Goal: Navigation & Orientation: Find specific page/section

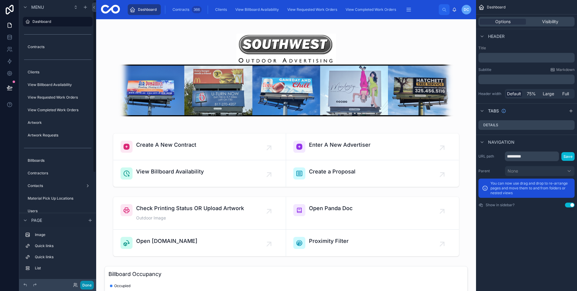
click at [87, 282] on button "Done" at bounding box center [87, 285] width 14 height 9
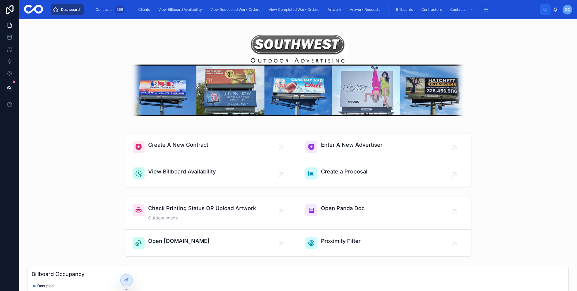
click at [565, 8] on span "DC" at bounding box center [567, 9] width 5 height 5
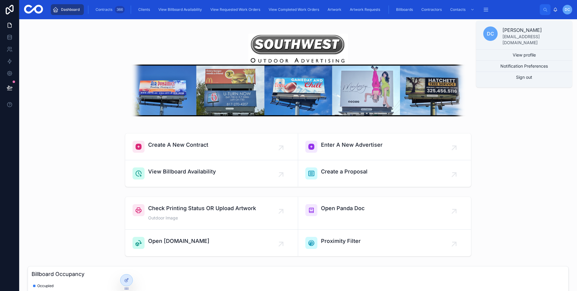
click at [565, 8] on span "DC" at bounding box center [567, 9] width 5 height 5
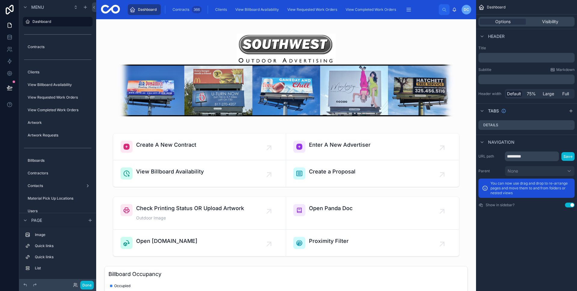
click at [464, 9] on span "DC" at bounding box center [466, 9] width 5 height 5
click at [465, 9] on span "DC" at bounding box center [466, 9] width 5 height 5
click at [466, 10] on span "DC" at bounding box center [466, 9] width 5 height 5
click at [467, 11] on span "DC" at bounding box center [466, 9] width 5 height 5
click at [5, 11] on icon at bounding box center [10, 10] width 12 height 10
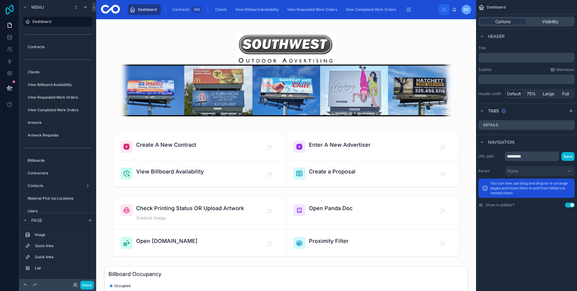
click at [10, 10] on icon at bounding box center [10, 10] width 8 height 10
click at [11, 12] on icon at bounding box center [10, 10] width 12 height 10
click at [8, 71] on icon at bounding box center [10, 73] width 6 height 6
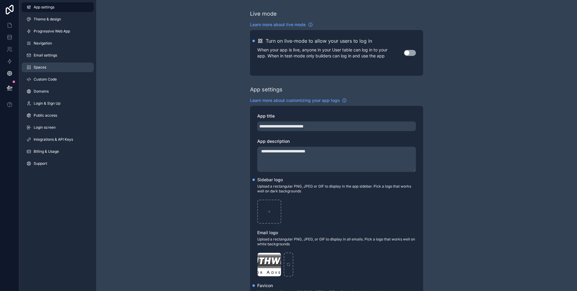
click at [47, 63] on link "Spaces" at bounding box center [58, 67] width 72 height 10
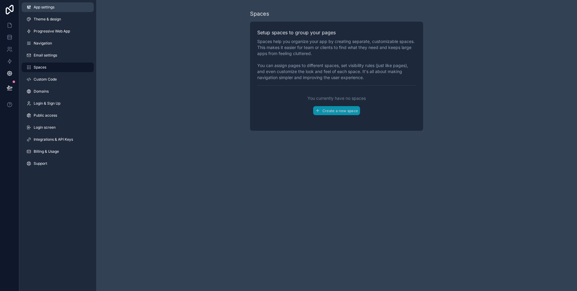
click at [32, 8] on link "App settings" at bounding box center [58, 7] width 72 height 10
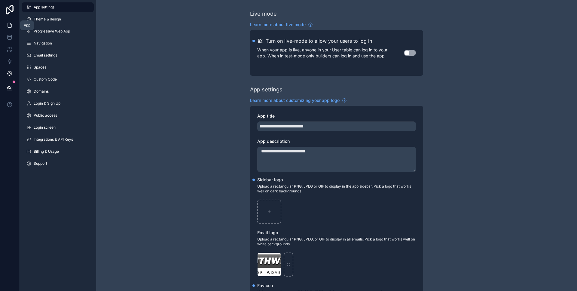
click at [13, 26] on link at bounding box center [9, 25] width 19 height 12
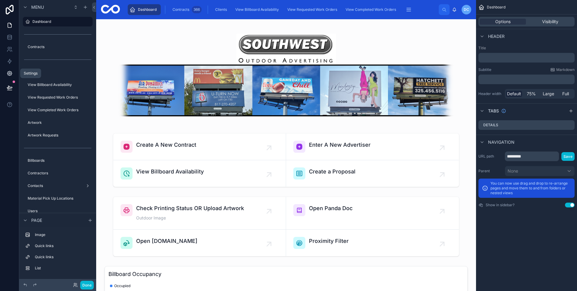
click at [8, 72] on icon at bounding box center [10, 73] width 6 height 6
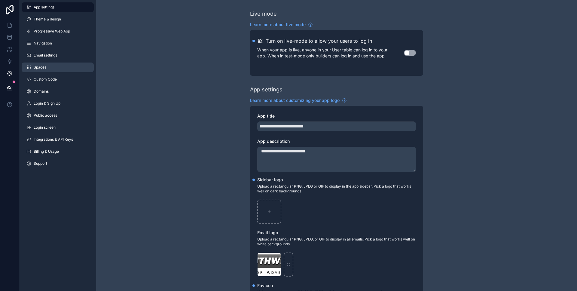
click at [40, 64] on link "Spaces" at bounding box center [58, 67] width 72 height 10
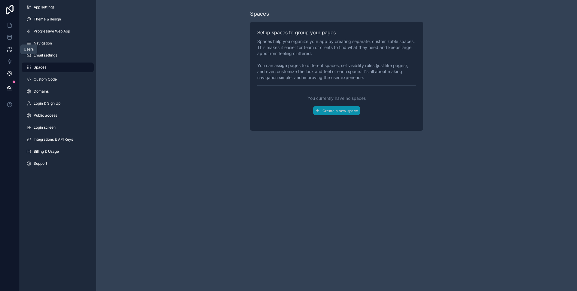
click at [10, 54] on link at bounding box center [9, 49] width 19 height 12
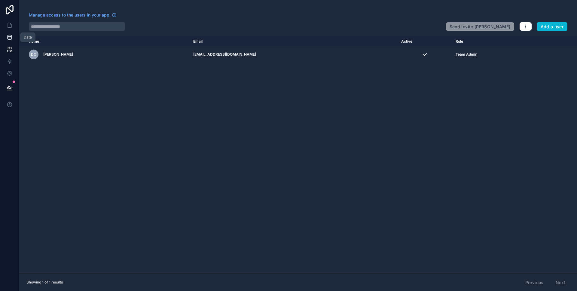
click at [10, 38] on icon at bounding box center [10, 37] width 6 height 6
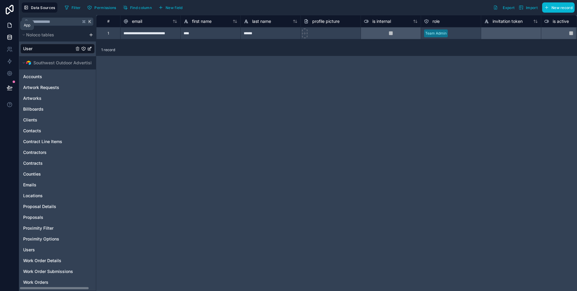
click at [14, 24] on link at bounding box center [9, 25] width 19 height 12
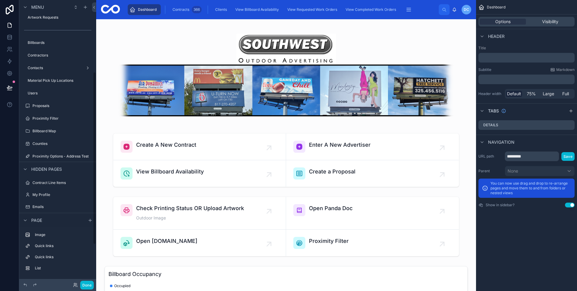
scroll to position [182, 0]
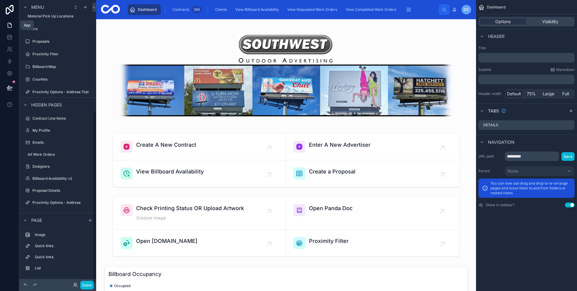
click at [12, 25] on icon at bounding box center [10, 25] width 6 height 6
click at [10, 14] on icon at bounding box center [10, 10] width 12 height 10
